Goal: Check status

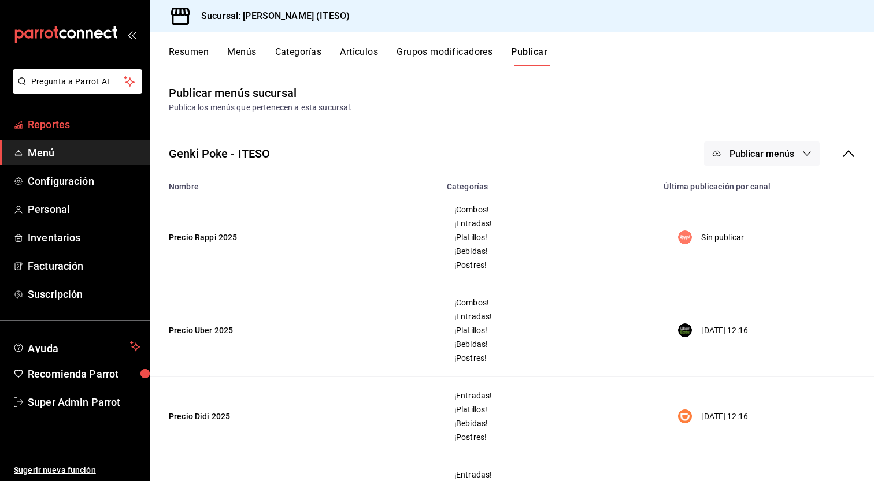
click at [43, 125] on span "Reportes" at bounding box center [84, 125] width 113 height 16
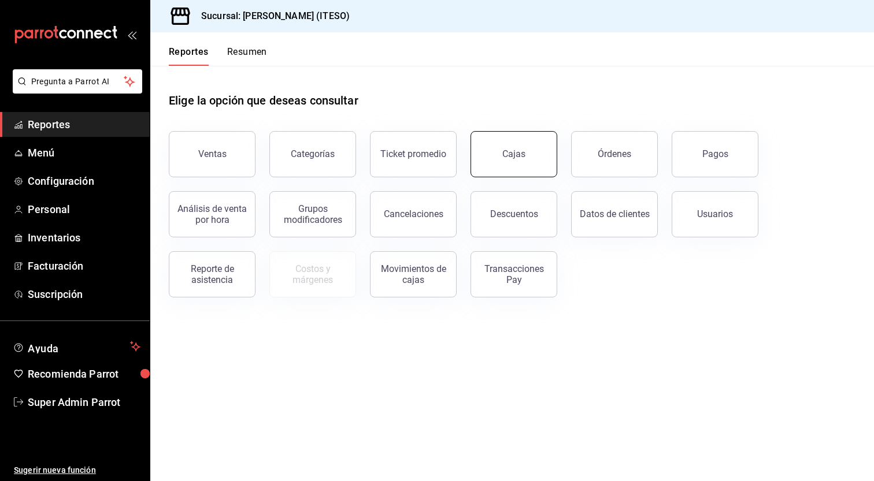
click at [518, 157] on div "Cajas" at bounding box center [514, 154] width 24 height 14
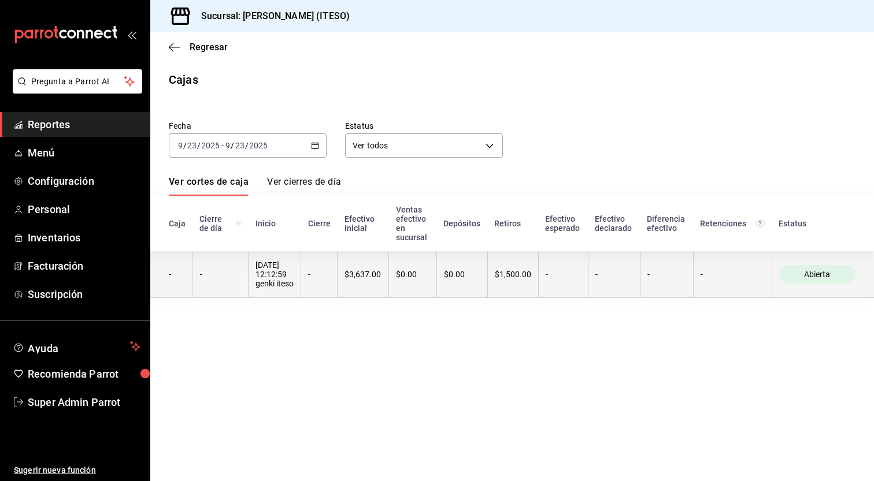
click at [518, 267] on th "$1,500.00" at bounding box center [512, 274] width 51 height 47
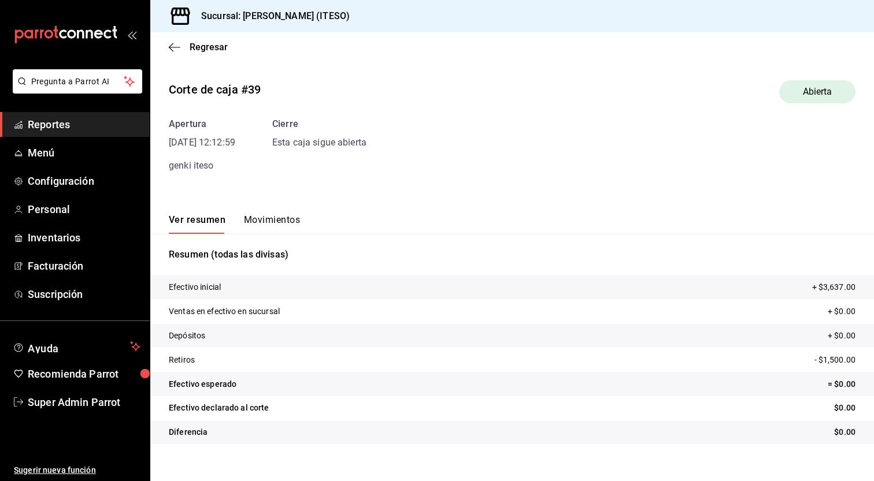
click at [282, 214] on button "Movimientos" at bounding box center [272, 224] width 56 height 20
click at [268, 221] on button "Movimientos" at bounding box center [272, 224] width 56 height 20
